Goal: Information Seeking & Learning: Learn about a topic

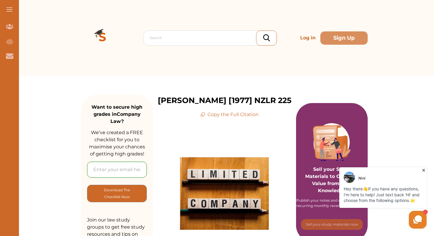
click at [419, 170] on div "[PERSON_NAME] Hey there 👋 If you have any questions, I'm here to help! Just tex…" at bounding box center [382, 187] width 87 height 41
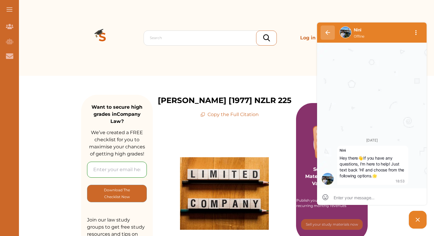
click at [324, 35] on button "button" at bounding box center [328, 32] width 14 height 14
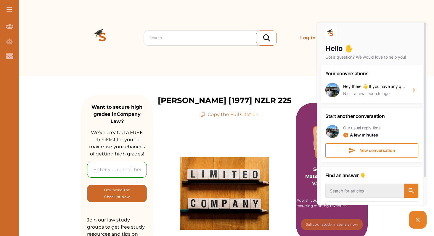
click at [301, 7] on div "Search Log in Sign Up" at bounding box center [224, 38] width 287 height 76
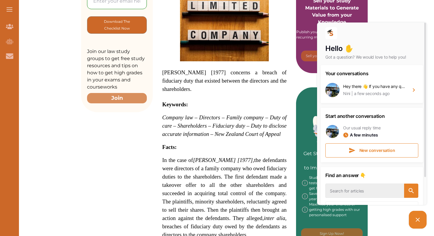
scroll to position [191, 0]
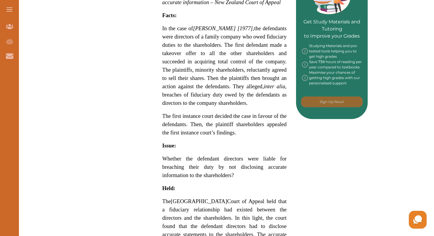
scroll to position [311, 0]
